Goal: Book appointment/travel/reservation

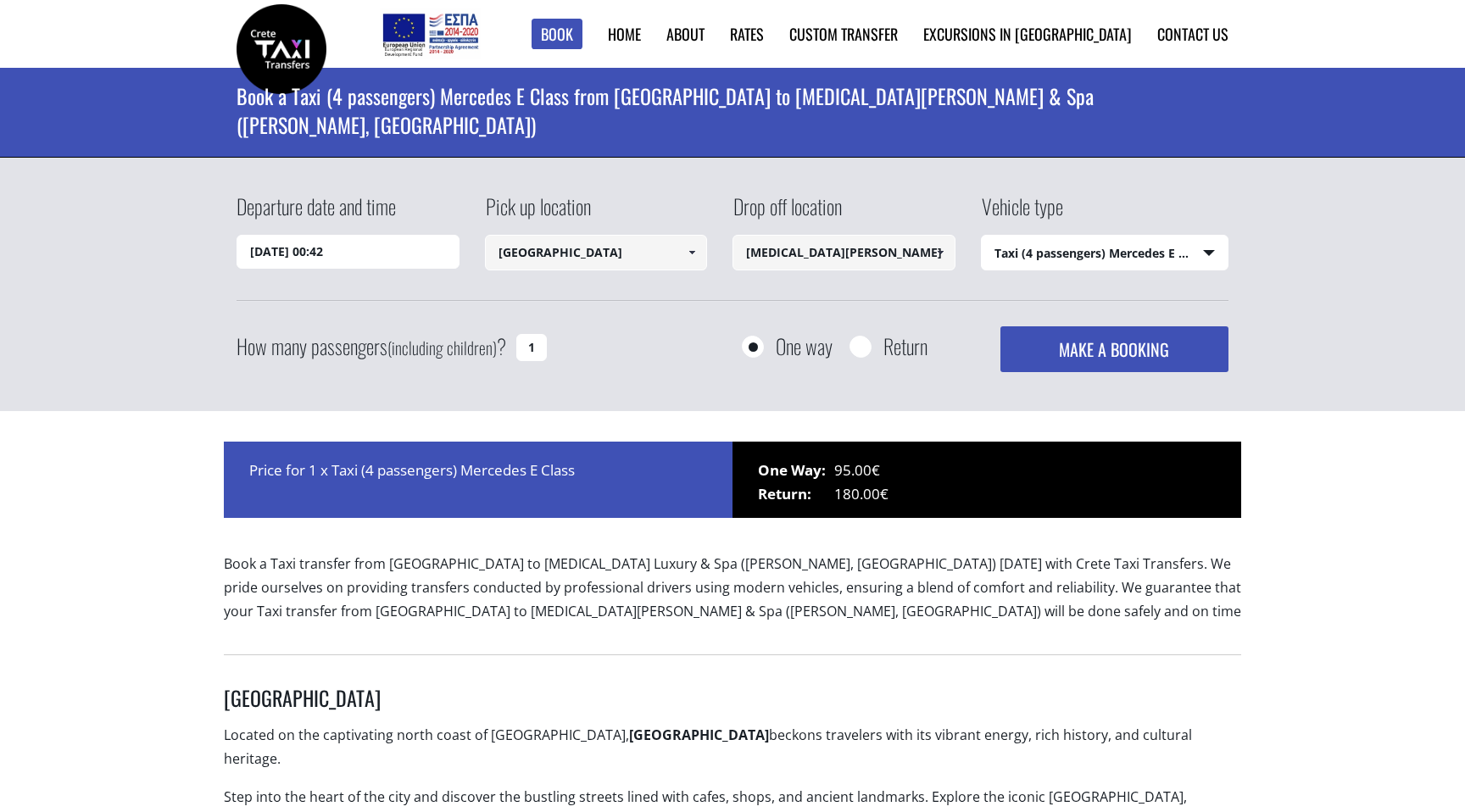
select select "540"
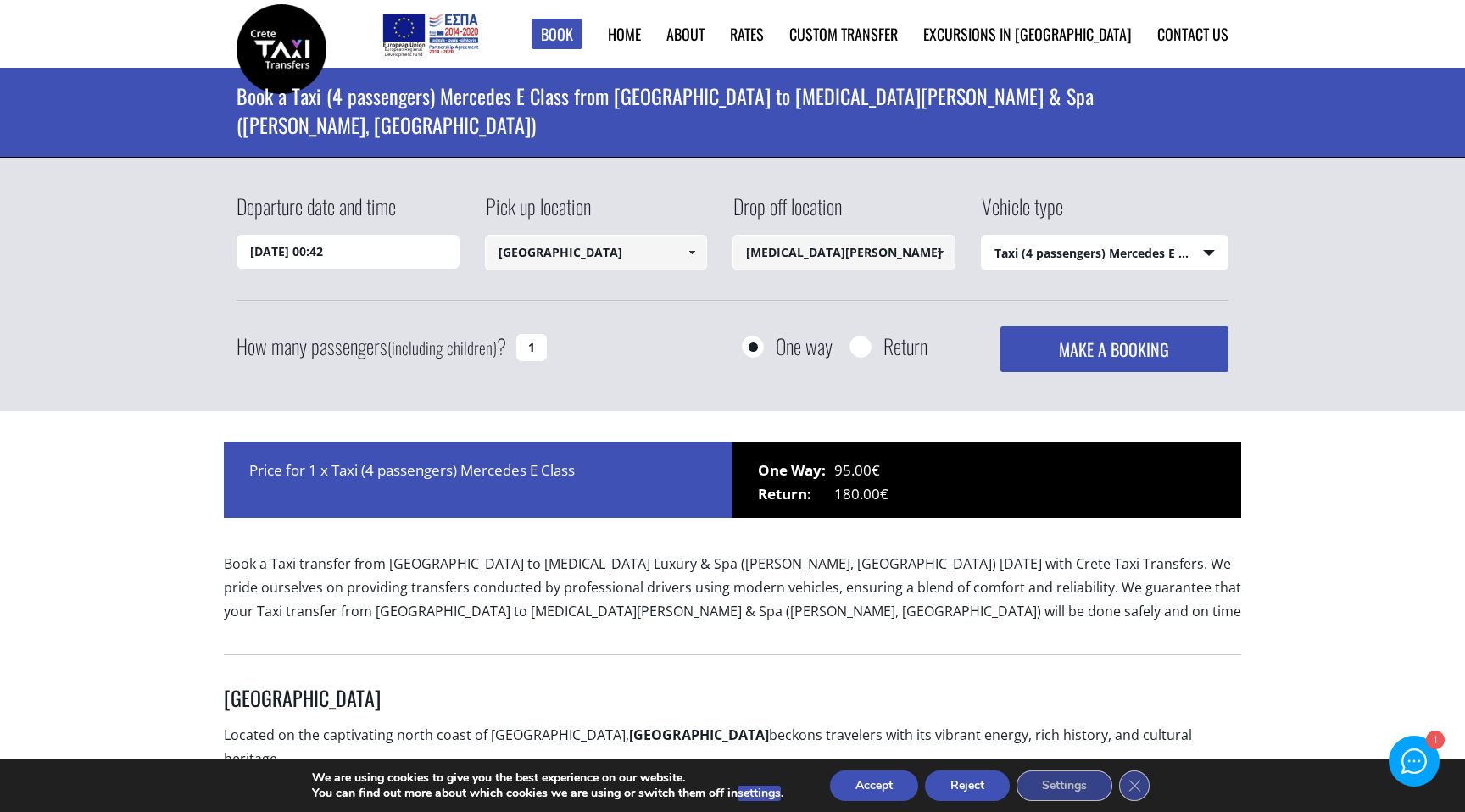
click at [837, 251] on input "[MEDICAL_DATA][PERSON_NAME] & Spa ([PERSON_NAME], [GEOGRAPHIC_DATA])" at bounding box center [844, 252] width 223 height 35
type input "a"
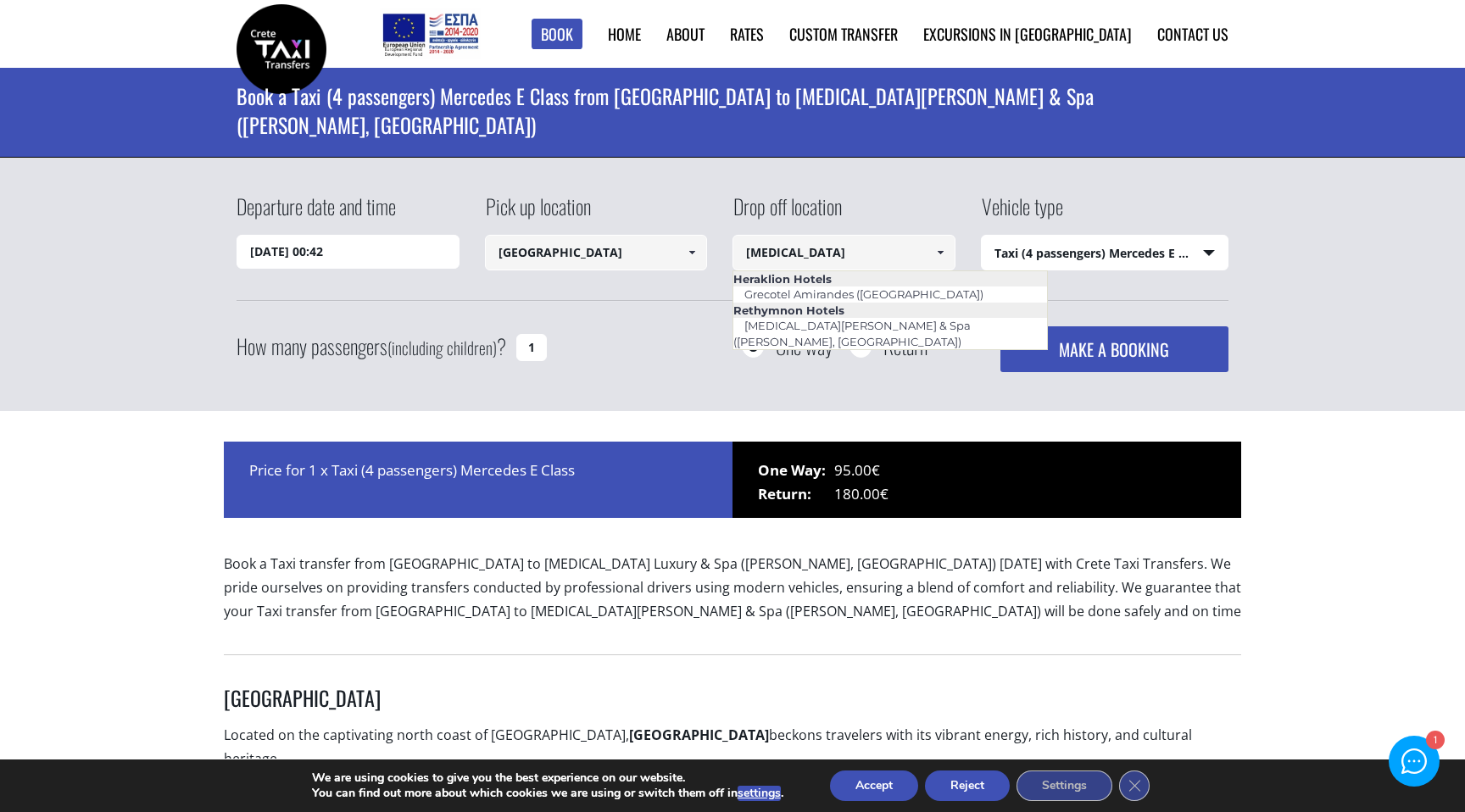
type input "amiras"
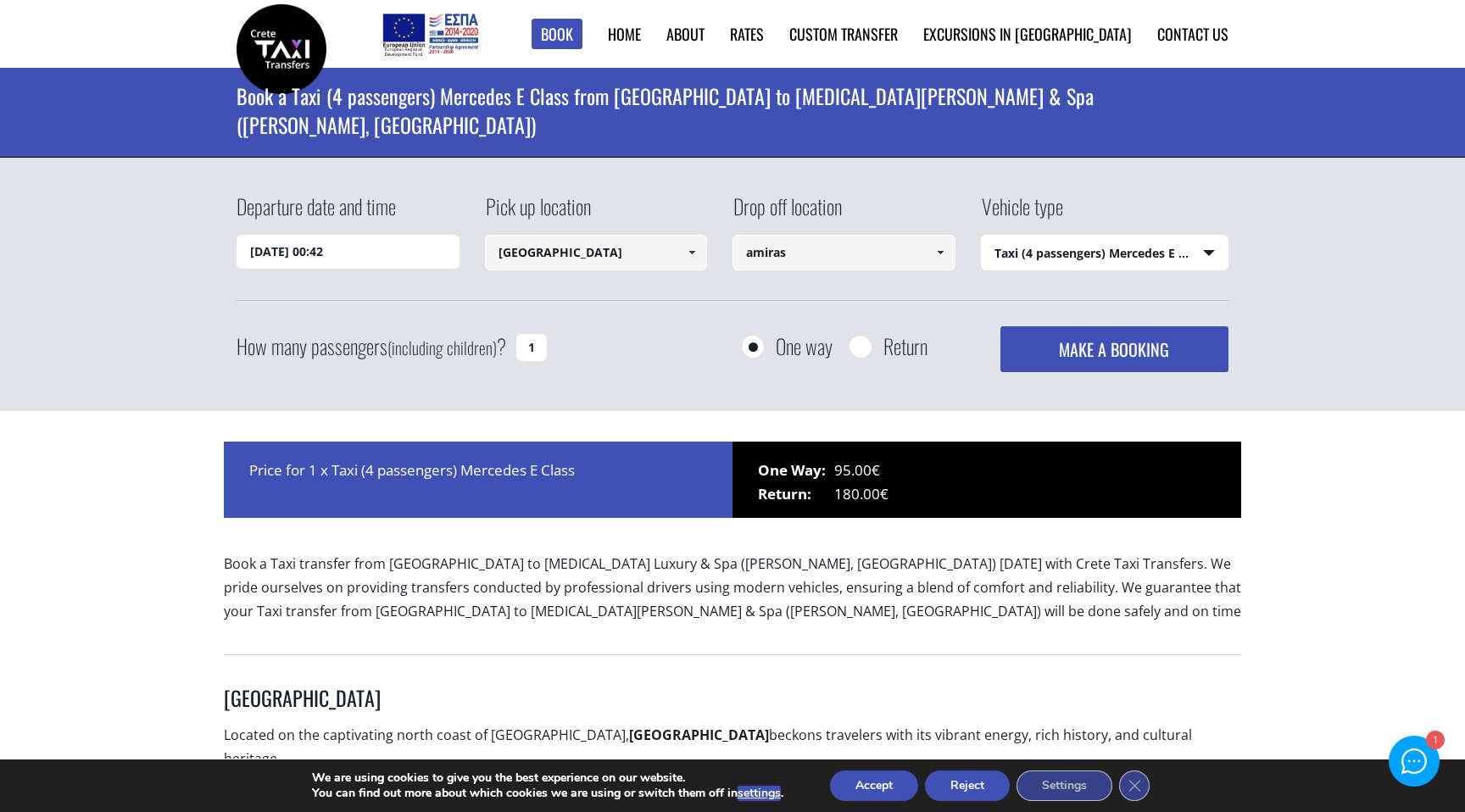
click at [885, 244] on input "amiras" at bounding box center [844, 252] width 223 height 35
click at [819, 259] on input "amiras" at bounding box center [844, 252] width 223 height 35
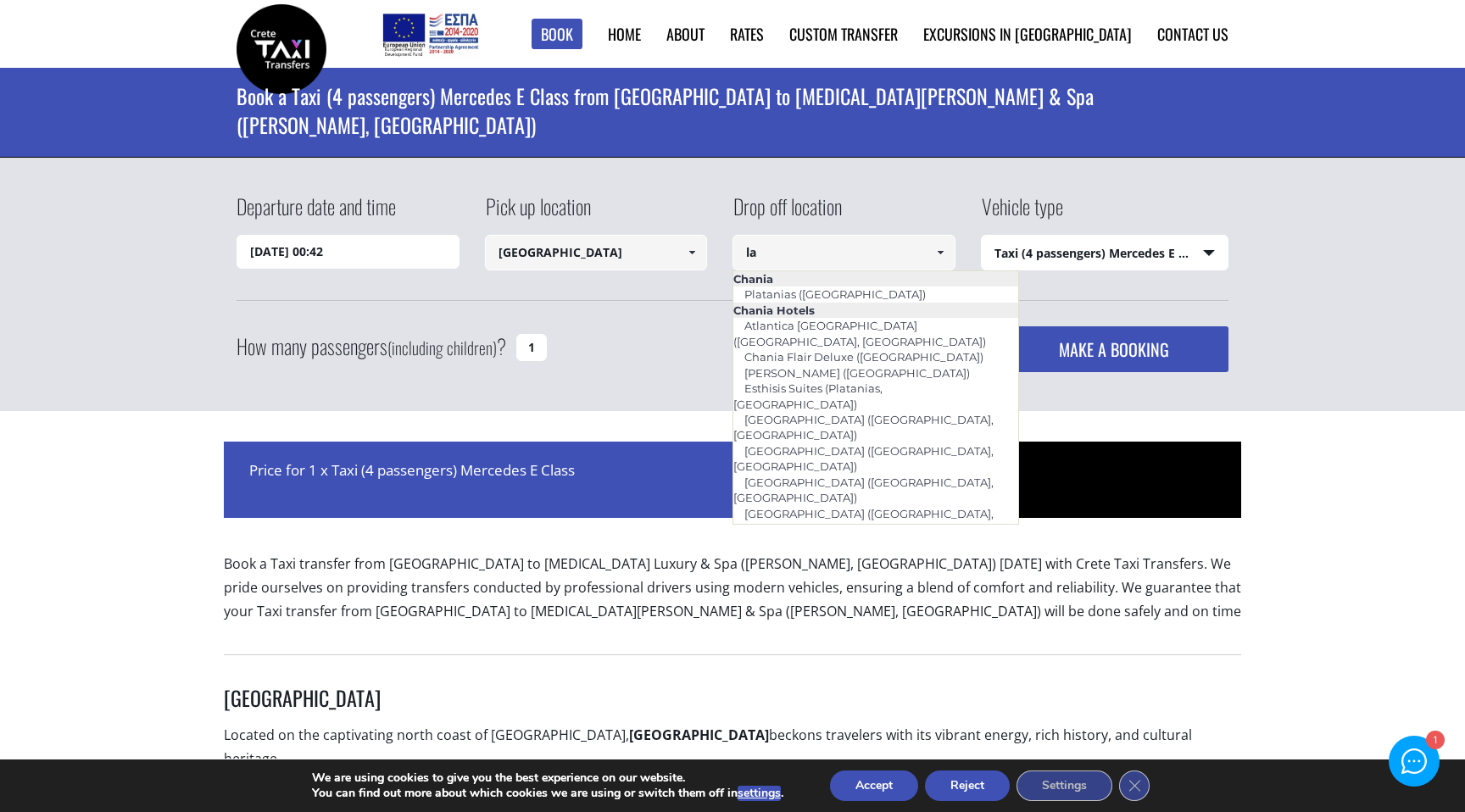
type input "l"
